Goal: Task Accomplishment & Management: Complete application form

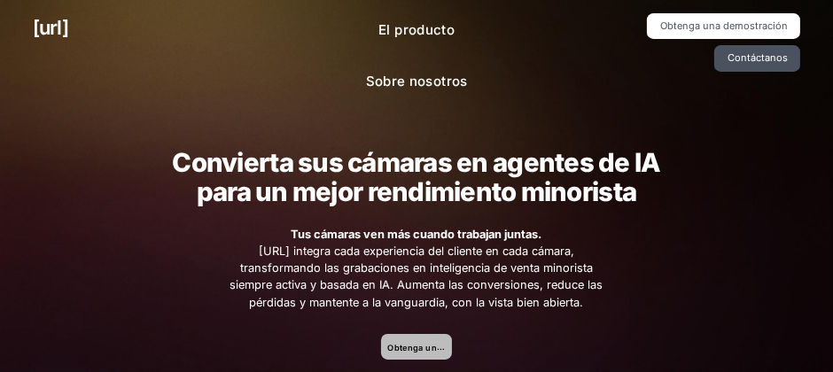
click at [423, 345] on font "Obtenga una demostración" at bounding box center [444, 347] width 114 height 11
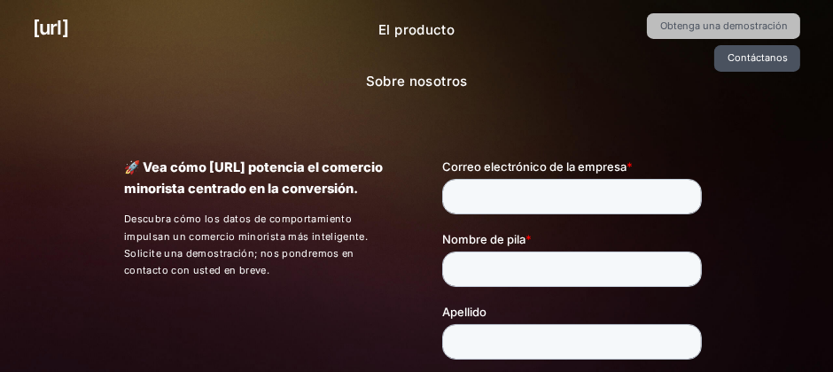
click at [647, 34] on link "Obtenga una demostración" at bounding box center [723, 26] width 153 height 26
click at [660, 31] on font "Obtenga una demostración" at bounding box center [724, 25] width 128 height 12
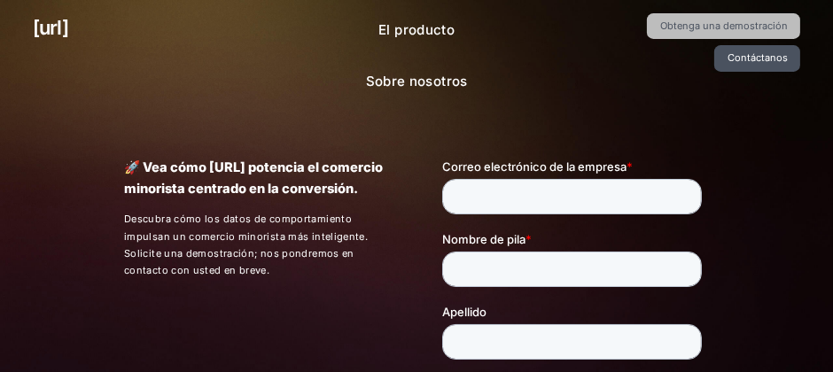
click at [647, 35] on link "Obtenga una demostración" at bounding box center [723, 26] width 153 height 26
